Goal: Transaction & Acquisition: Purchase product/service

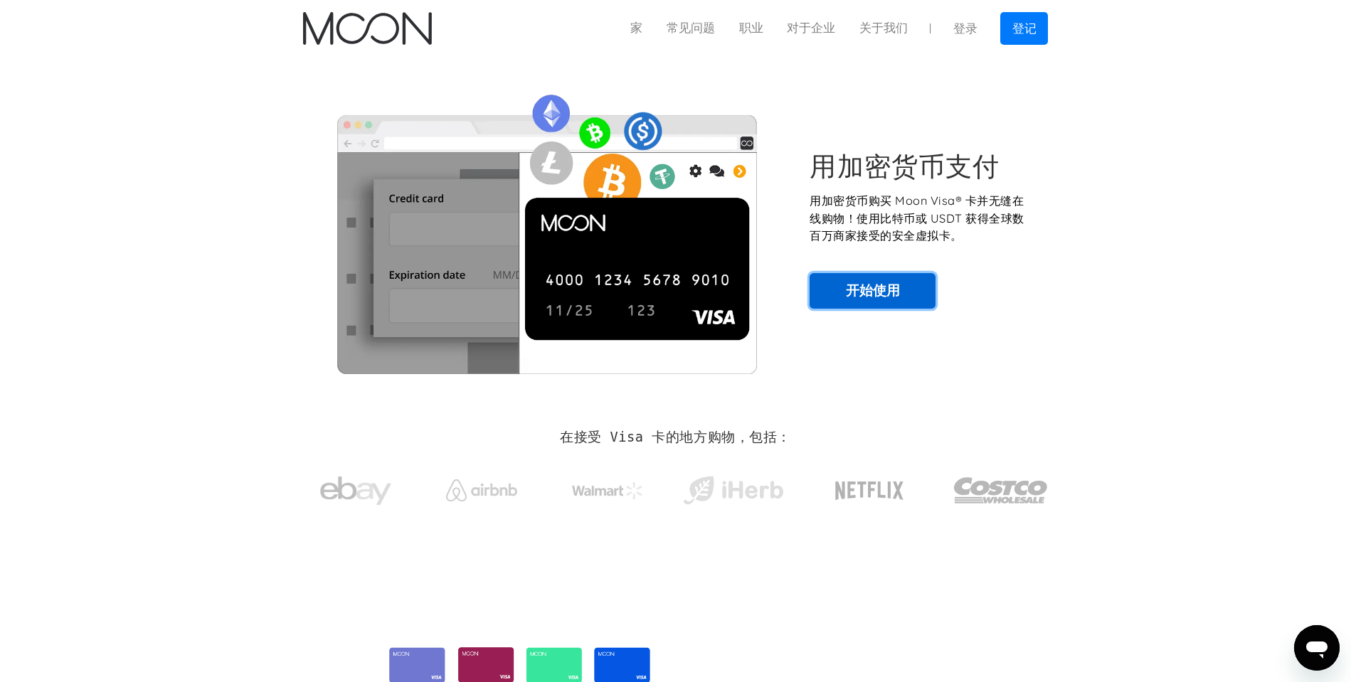
click at [907, 302] on link "开始使用" at bounding box center [873, 291] width 126 height 36
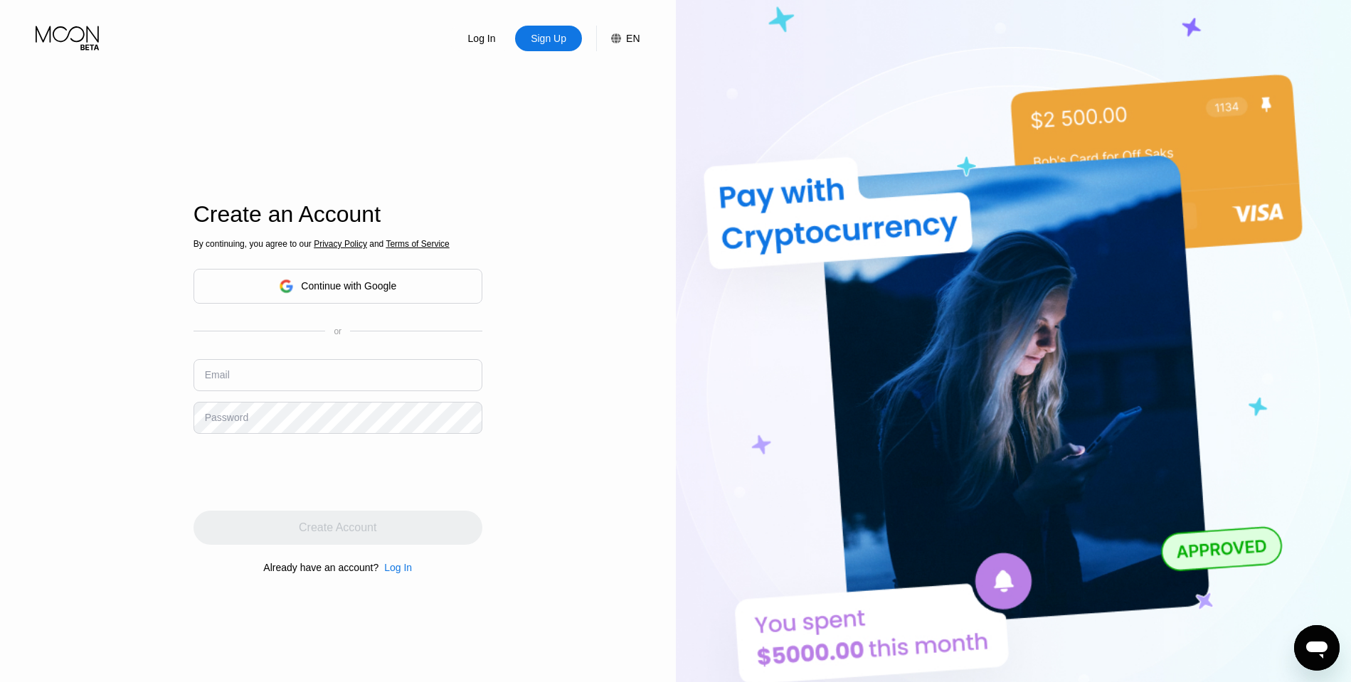
click at [373, 281] on div "Continue with Google" at bounding box center [348, 285] width 95 height 11
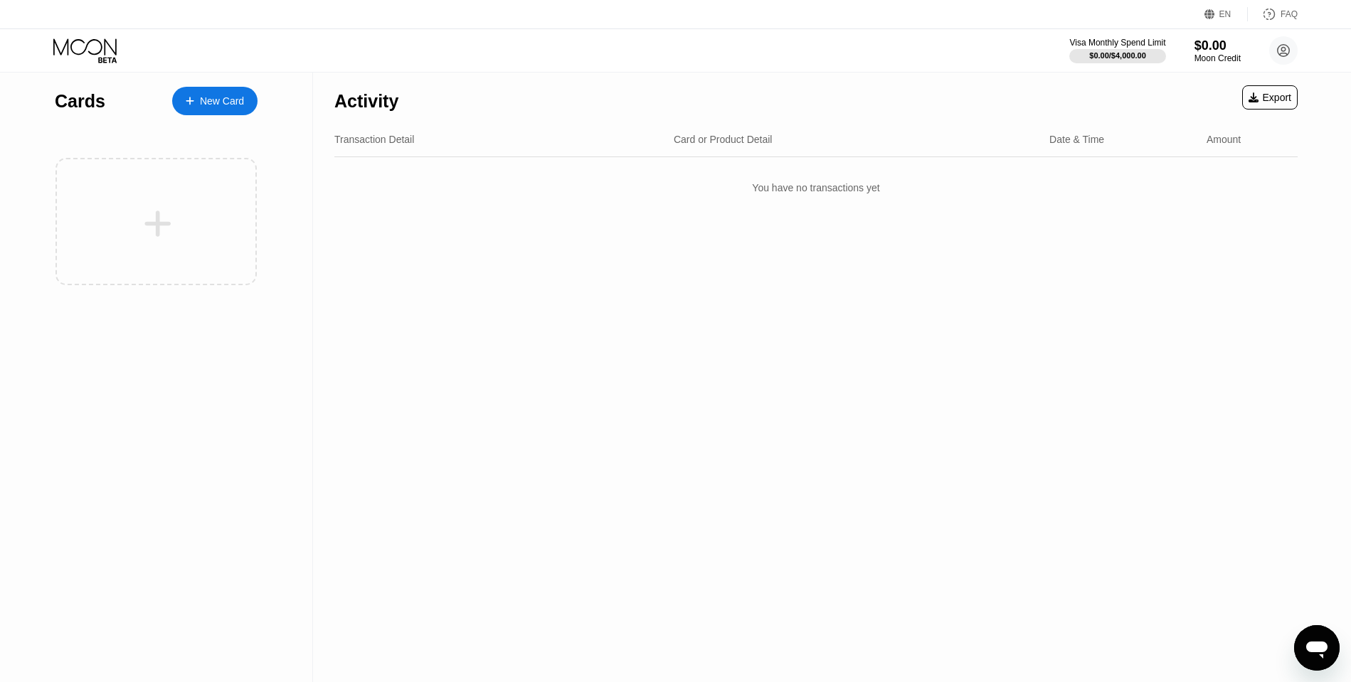
click at [239, 110] on div "New Card" at bounding box center [214, 101] width 85 height 28
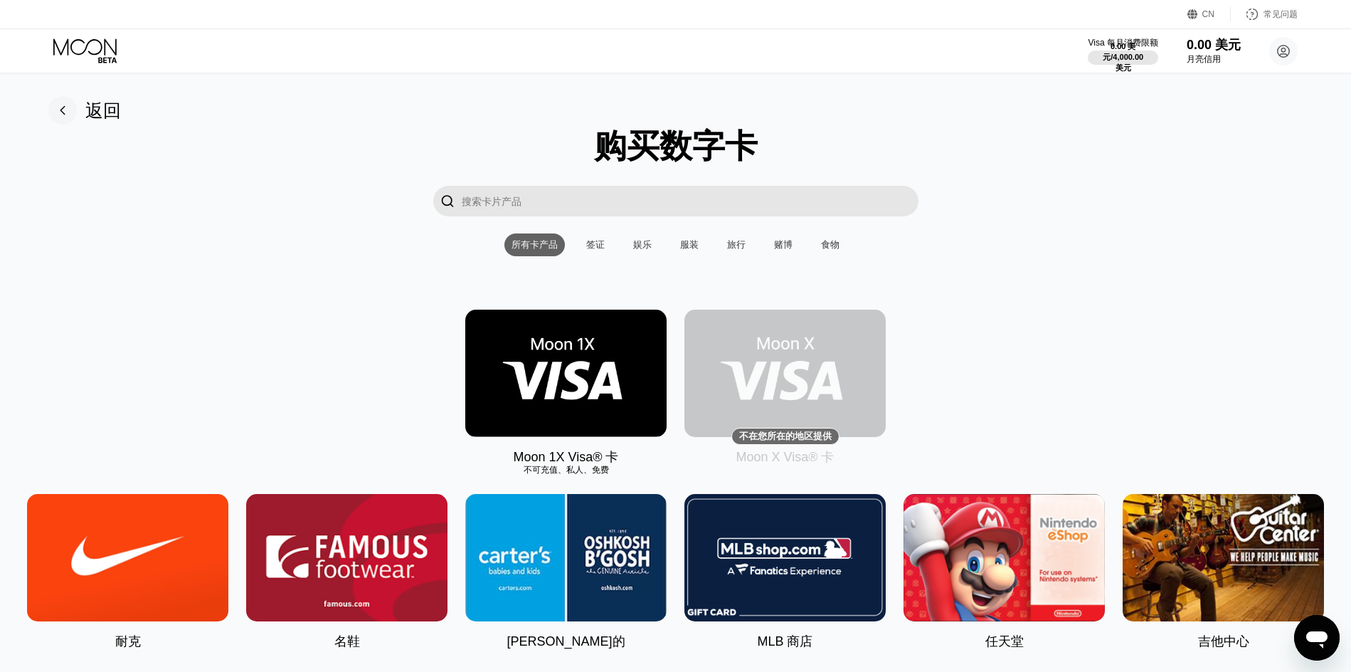
click at [584, 388] on img at bounding box center [565, 372] width 201 height 127
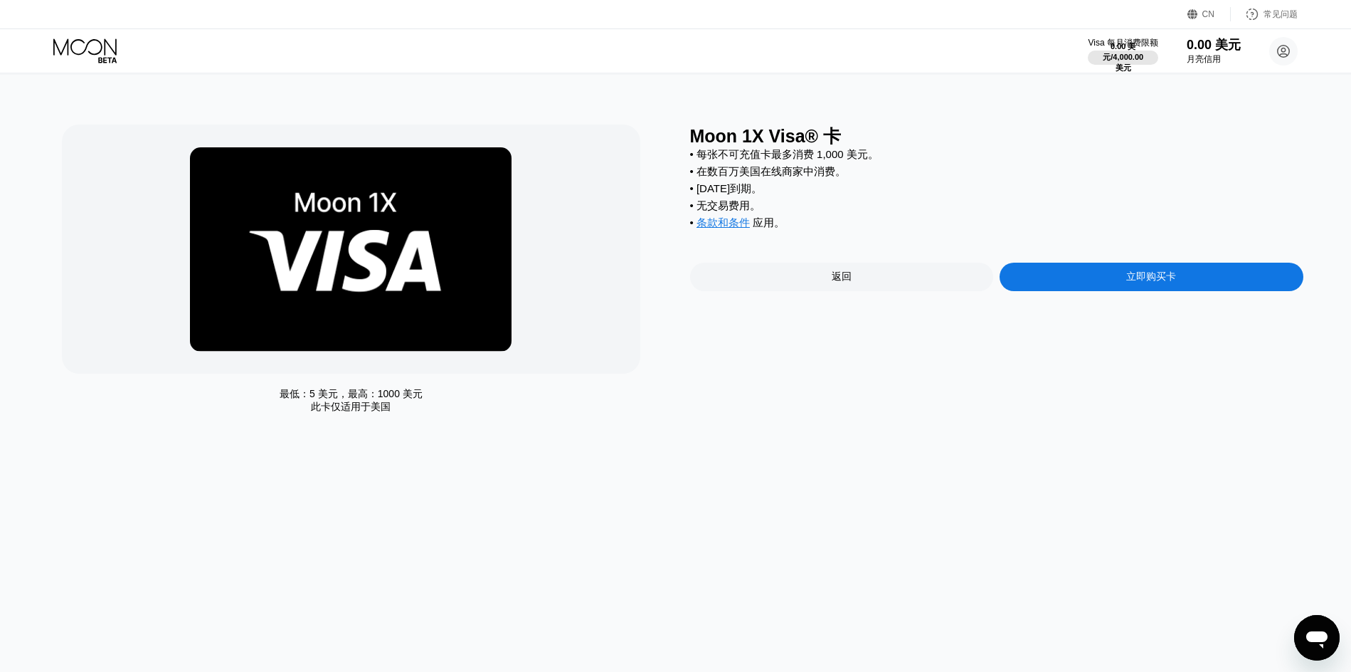
drag, startPoint x: 1163, startPoint y: 300, endPoint x: 1170, endPoint y: 295, distance: 9.1
click at [1168, 297] on div "Moon 1X Visa® 卡 • 每张不可充值卡最多消费 1,000 美元。 • 在数百万美国在线商家中消费。 • [DATE]到期。 • 无交易费用。 •…" at bounding box center [996, 273] width 613 height 296
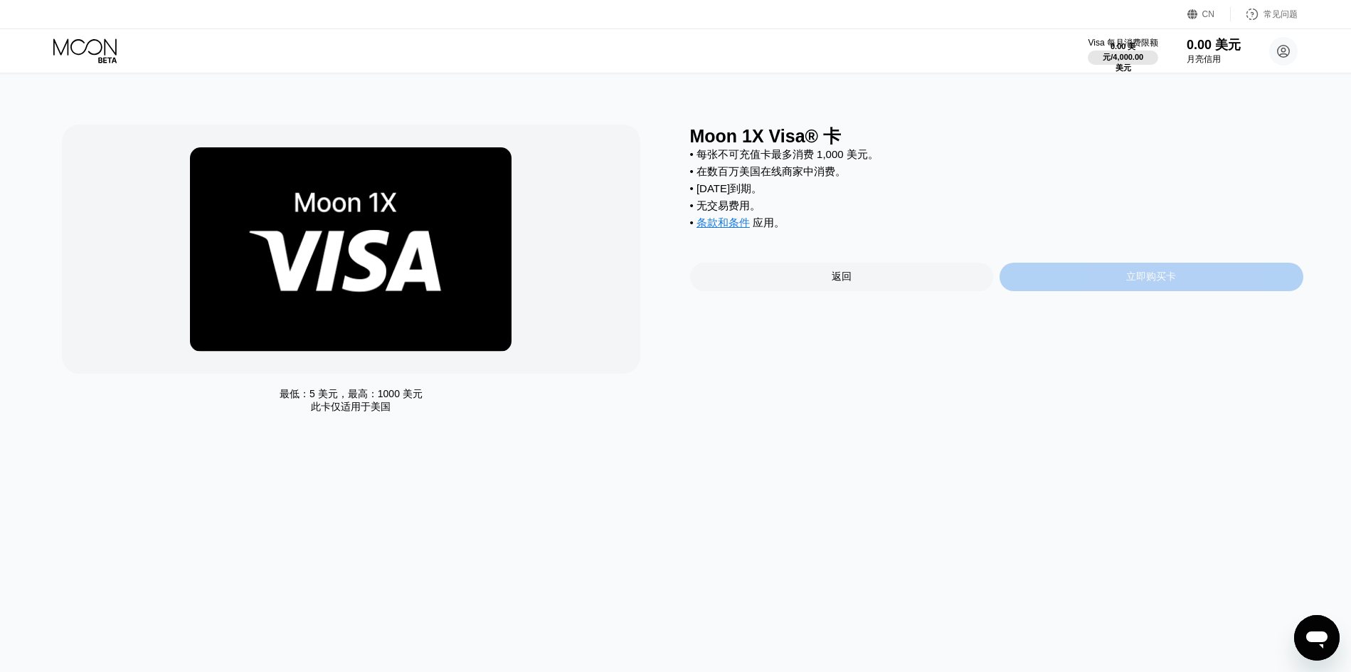
click at [1175, 277] on div "立即购买卡" at bounding box center [1152, 277] width 304 height 28
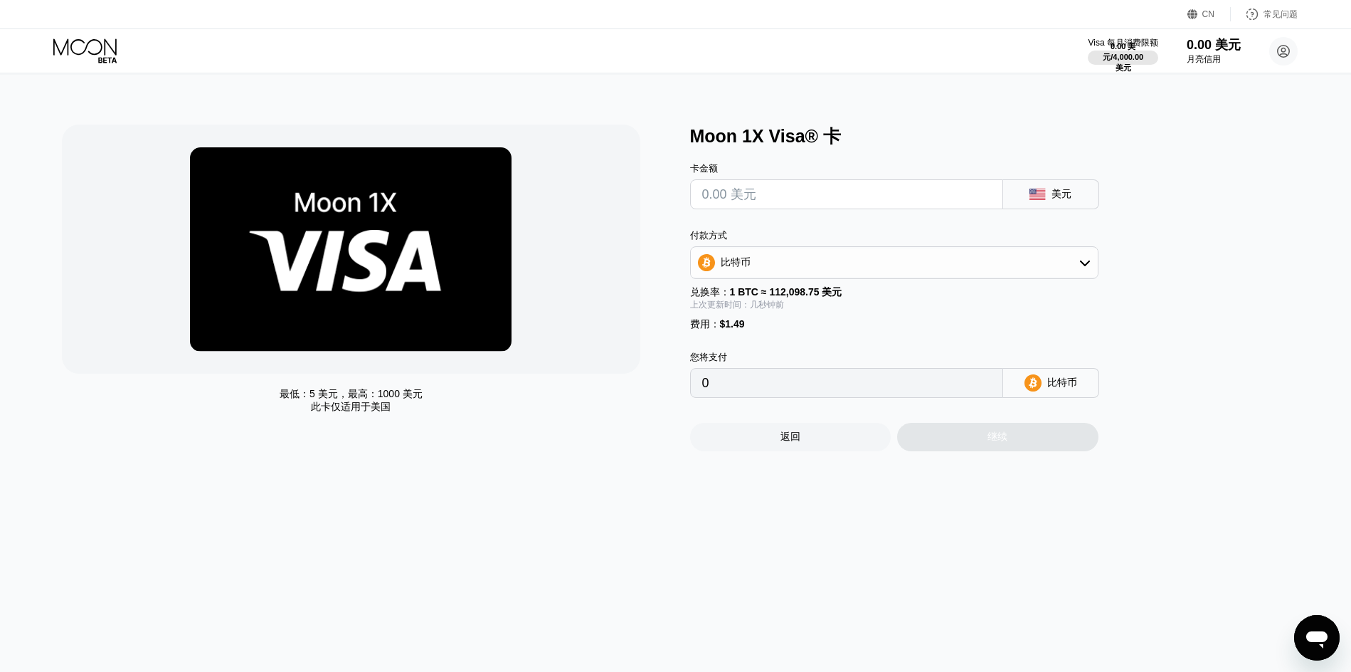
click at [850, 194] on input "text" at bounding box center [846, 194] width 289 height 28
type input "$11"
type input "0.00011142"
type input "$1"
type input "0.00002222"
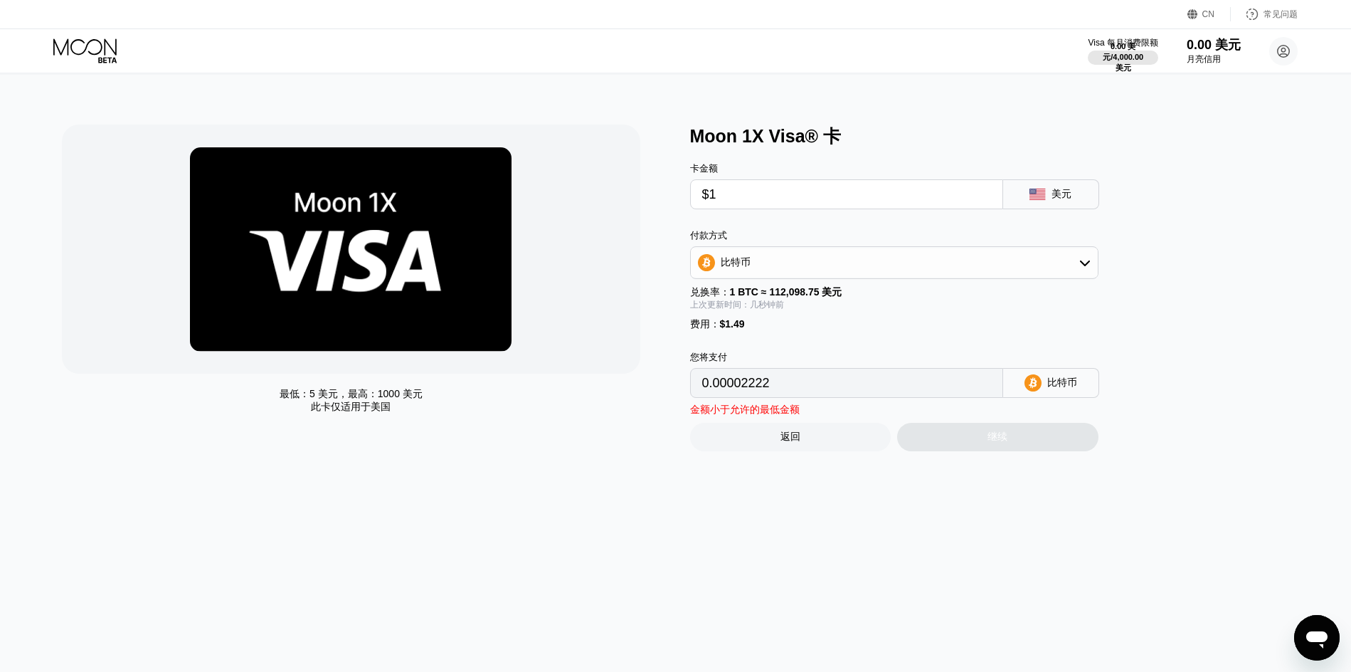
click at [765, 206] on input "$1" at bounding box center [846, 194] width 289 height 28
type input "$10"
type input "0.00010250"
type input "$10"
click at [982, 338] on div "卡金额 $10 美元 付款方式 比特币 兑换率： 1 BTC ≈ 112,098.75 美元 上次更新时间：几秒钟前 费用： $1.49 您将支付 0.000…" at bounding box center [917, 273] width 455 height 250
